Goal: Information Seeking & Learning: Learn about a topic

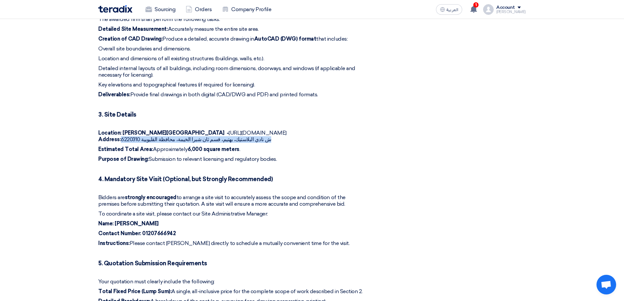
drag, startPoint x: 122, startPoint y: 132, endPoint x: 141, endPoint y: 131, distance: 19.3
click at [141, 131] on p "Location: Shubra ELkhima - [URL][DOMAIN_NAME] Address: [GEOGRAPHIC_DATA]، قسم […" at bounding box center [231, 136] width 266 height 13
click at [208, 110] on div "1. Introduction and Project Scope KAYAN "Automotive" is seeking quotations from…" at bounding box center [231, 143] width 266 height 408
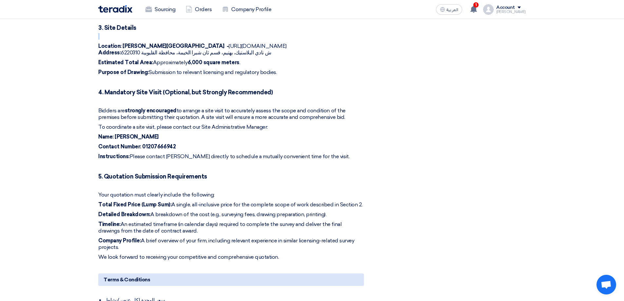
scroll to position [393, 0]
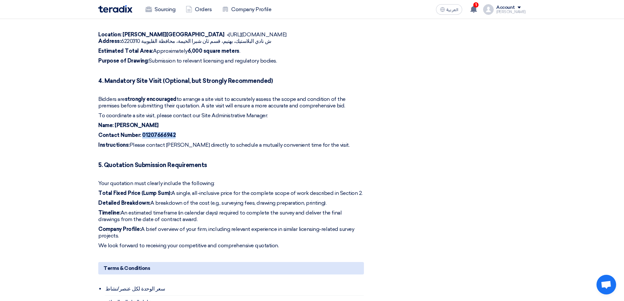
drag, startPoint x: 178, startPoint y: 126, endPoint x: 142, endPoint y: 126, distance: 36.4
click at [142, 132] on p "Contact Number: [PHONE_NUMBER]" at bounding box center [231, 135] width 266 height 7
click at [180, 142] on p "Instructions: Please contact [PERSON_NAME] directly to schedule a mutually conv…" at bounding box center [231, 145] width 266 height 7
drag, startPoint x: 167, startPoint y: 137, endPoint x: 187, endPoint y: 137, distance: 19.7
click at [187, 142] on p "Instructions: Please contact [PERSON_NAME] directly to schedule a mutually conv…" at bounding box center [231, 145] width 266 height 7
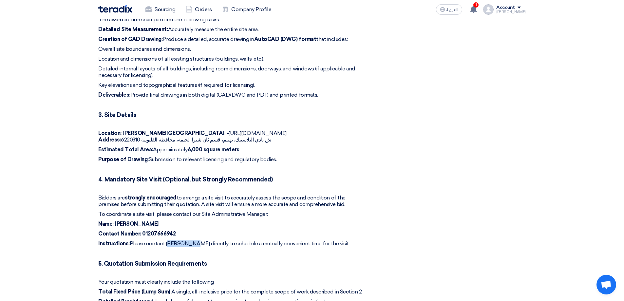
scroll to position [295, 0]
click at [277, 230] on p "Contact Number: [PHONE_NUMBER]" at bounding box center [231, 233] width 266 height 7
click at [76, 95] on section "Detailed Site Survey and CAD Drawing Buyer Information [PERSON_NAME] procuremen…" at bounding box center [312, 194] width 624 height 826
click at [360, 130] on p "Location: Shubra ELkhima - [URL][DOMAIN_NAME] Address: [GEOGRAPHIC_DATA]، قسم […" at bounding box center [231, 136] width 266 height 13
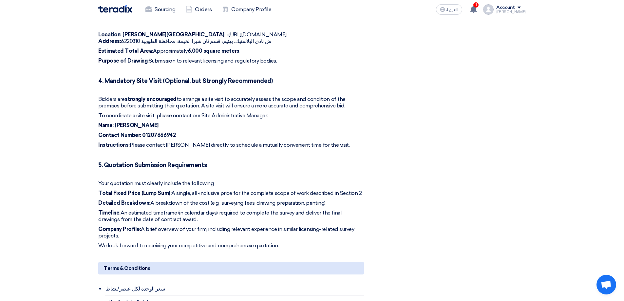
scroll to position [361, 0]
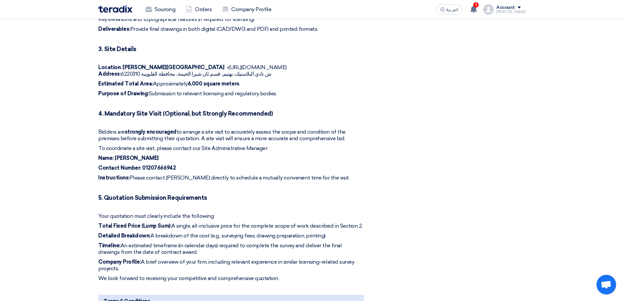
drag, startPoint x: 41, startPoint y: 110, endPoint x: 51, endPoint y: 108, distance: 10.9
click at [42, 109] on section "Detailed Site Survey and CAD Drawing Buyer Information [PERSON_NAME] procuremen…" at bounding box center [312, 128] width 624 height 826
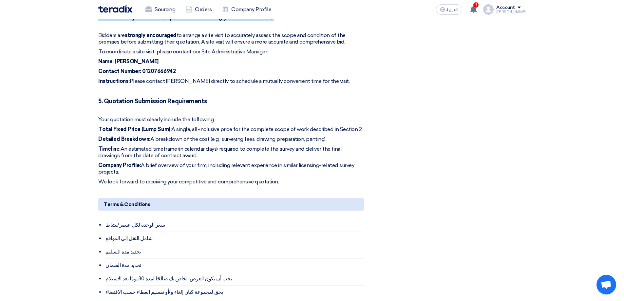
scroll to position [459, 0]
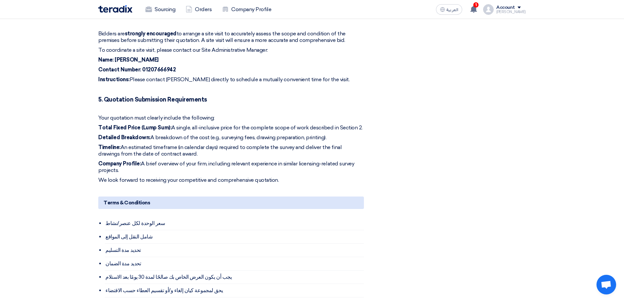
click at [56, 106] on section "Detailed Site Survey and CAD Drawing Buyer Information [PERSON_NAME] procuremen…" at bounding box center [312, 30] width 624 height 826
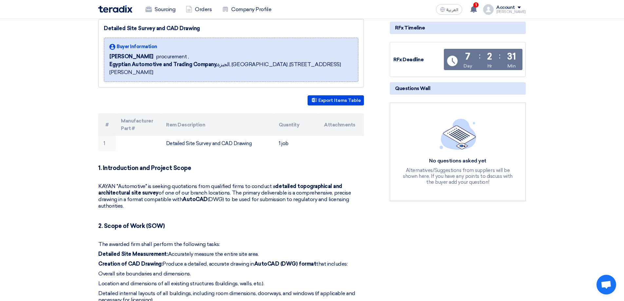
scroll to position [0, 0]
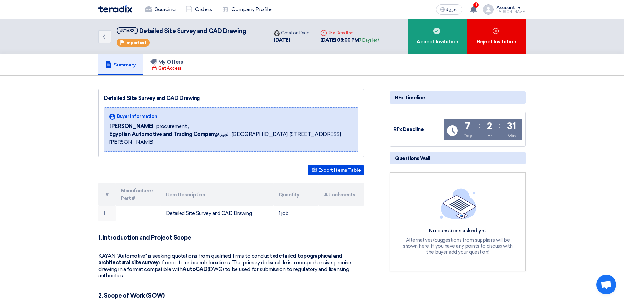
click at [194, 10] on link "Orders" at bounding box center [199, 9] width 36 height 14
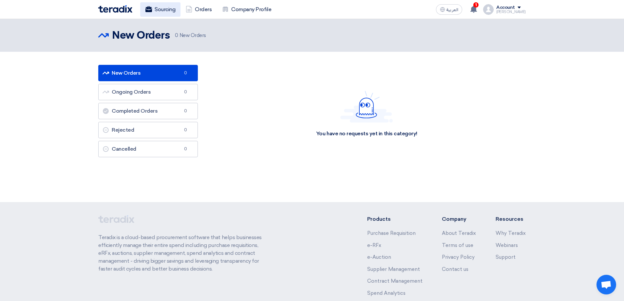
click at [164, 11] on link "Sourcing" at bounding box center [160, 9] width 40 height 14
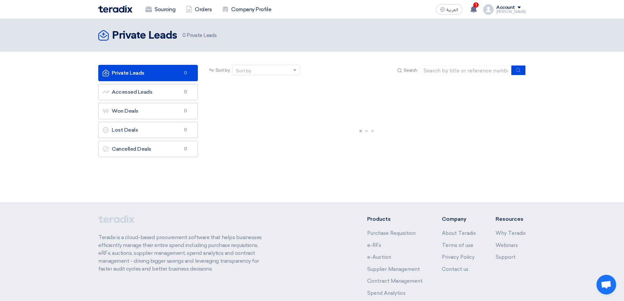
click at [119, 10] on img at bounding box center [115, 9] width 34 height 8
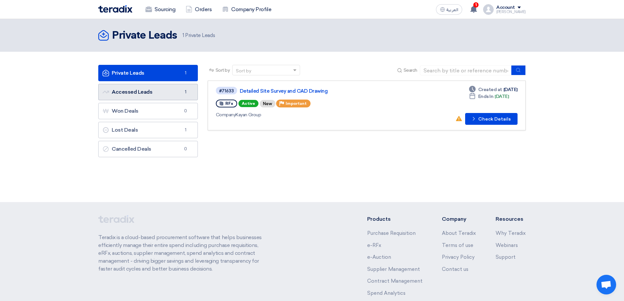
click at [144, 91] on link "Accessed Leads Accessed Leads 1" at bounding box center [148, 92] width 100 height 16
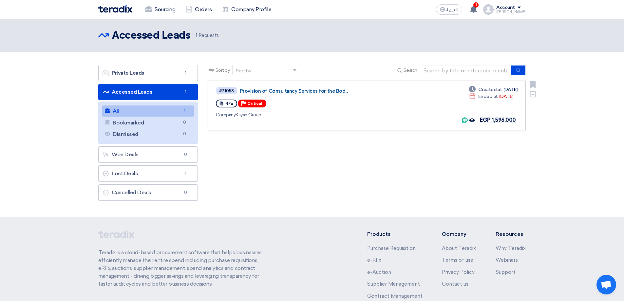
click at [265, 91] on link "Provision of Consultancy Services for the Bod..." at bounding box center [322, 91] width 164 height 6
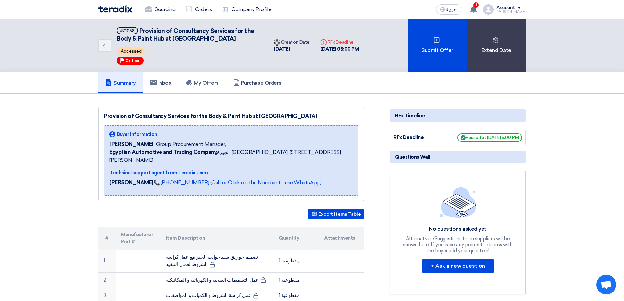
click at [116, 85] on h5 "Summary" at bounding box center [121, 83] width 30 height 7
click at [112, 4] on div "Sourcing Orders Company Profile" at bounding box center [226, 9] width 257 height 14
click at [112, 8] on img at bounding box center [115, 9] width 34 height 8
